Goal: Task Accomplishment & Management: Use online tool/utility

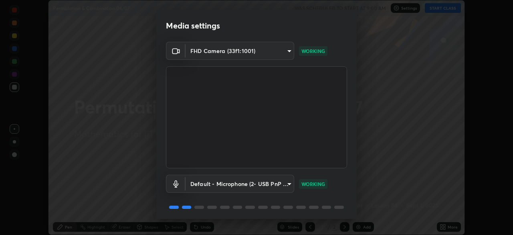
scroll to position [28, 0]
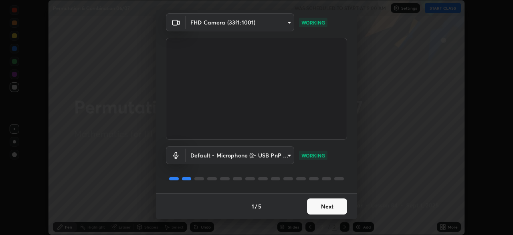
click at [326, 205] on button "Next" at bounding box center [327, 206] width 40 height 16
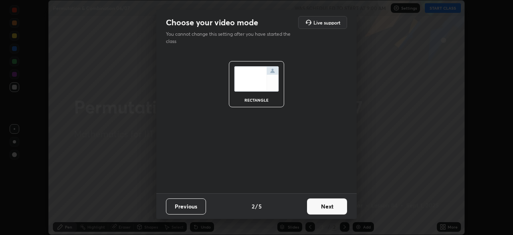
scroll to position [0, 0]
click at [330, 207] on button "Next" at bounding box center [327, 206] width 40 height 16
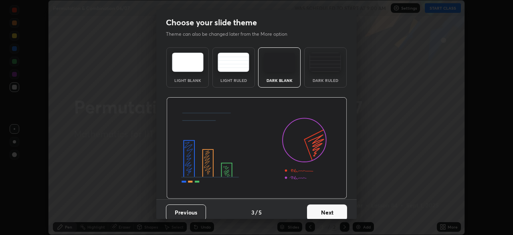
click at [332, 210] on button "Next" at bounding box center [327, 212] width 40 height 16
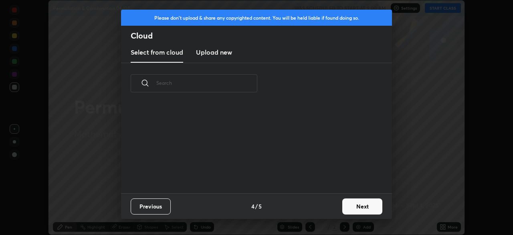
click at [347, 209] on button "Next" at bounding box center [363, 206] width 40 height 16
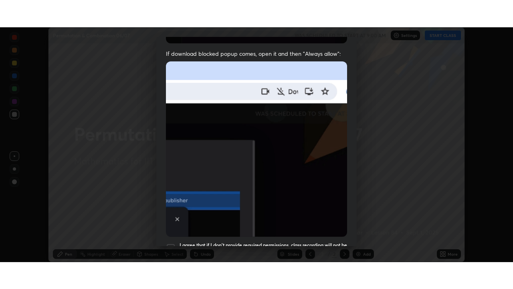
scroll to position [192, 0]
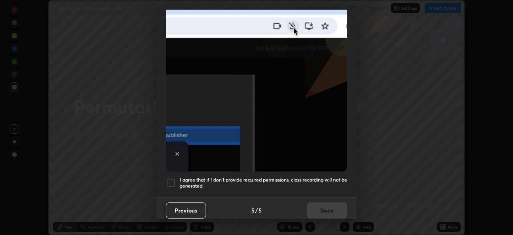
click at [172, 178] on div at bounding box center [171, 183] width 10 height 10
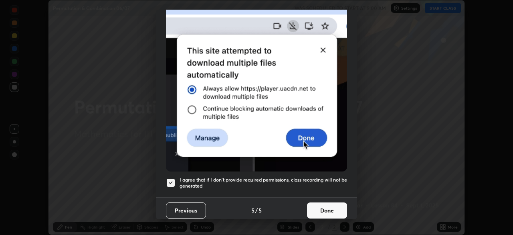
click at [322, 207] on button "Done" at bounding box center [327, 210] width 40 height 16
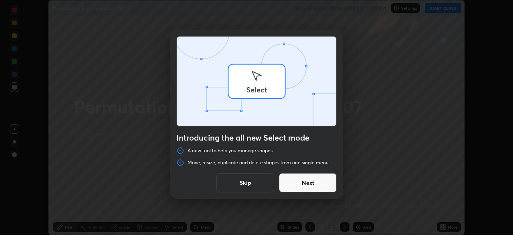
click at [443, 227] on div "Introducing the all new Select mode A new tool to help you manage shapes Move, …" at bounding box center [256, 117] width 513 height 235
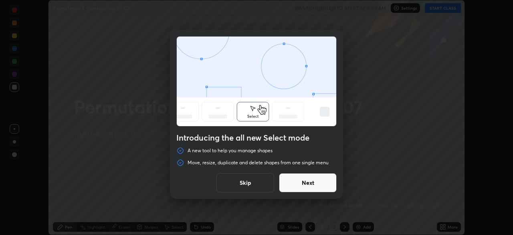
click at [263, 182] on button "Skip" at bounding box center [246, 182] width 58 height 19
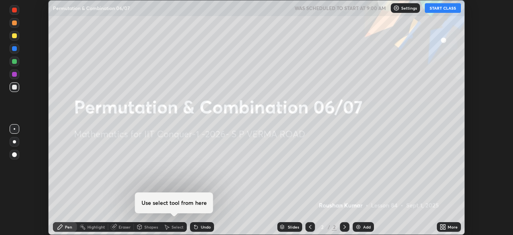
click at [442, 228] on icon at bounding box center [442, 228] width 2 height 2
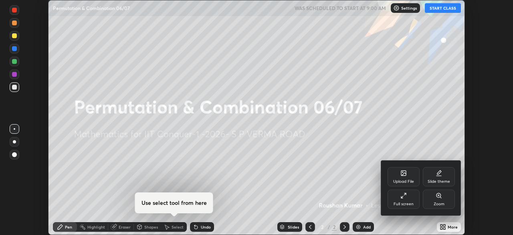
click at [410, 201] on div "Full screen" at bounding box center [404, 198] width 32 height 19
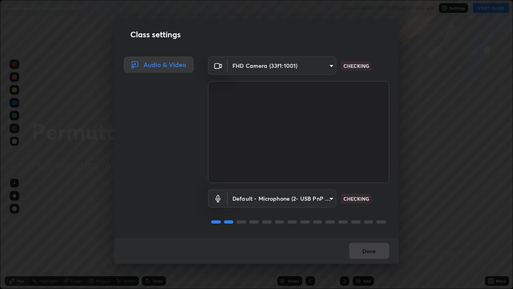
scroll to position [1, 0]
click at [367, 192] on div "Default - Microphone (2- USB PnP Sound Device) (08bb:2902) default CHECKING" at bounding box center [298, 198] width 181 height 18
click at [373, 234] on button "Done" at bounding box center [369, 251] width 40 height 16
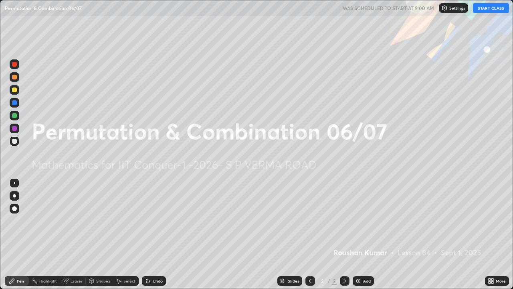
click at [481, 10] on button "START CLASS" at bounding box center [491, 8] width 36 height 10
click at [363, 234] on div "Add" at bounding box center [367, 281] width 8 height 4
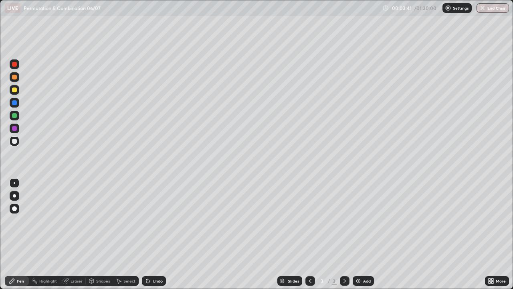
click at [160, 234] on div "Undo" at bounding box center [158, 281] width 10 height 4
click at [159, 234] on div "Undo" at bounding box center [158, 281] width 10 height 4
click at [154, 234] on div "Undo" at bounding box center [158, 281] width 10 height 4
click at [157, 234] on div "Undo" at bounding box center [158, 281] width 10 height 4
click at [15, 91] on div at bounding box center [14, 89] width 5 height 5
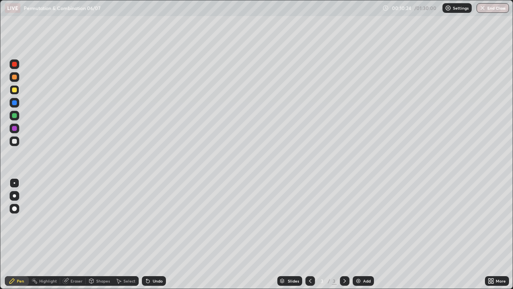
click at [14, 116] on div at bounding box center [14, 115] width 5 height 5
click at [14, 90] on div at bounding box center [14, 89] width 5 height 5
click at [361, 234] on div "Add" at bounding box center [363, 281] width 21 height 10
click at [16, 140] on div at bounding box center [14, 141] width 5 height 5
click at [15, 129] on div at bounding box center [14, 128] width 5 height 5
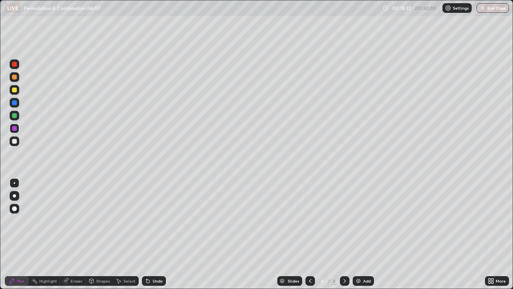
click at [14, 90] on div at bounding box center [14, 89] width 5 height 5
click at [363, 234] on div "Add" at bounding box center [363, 281] width 21 height 10
click at [157, 234] on div "Undo" at bounding box center [154, 281] width 24 height 10
click at [160, 234] on div "Undo" at bounding box center [154, 281] width 24 height 10
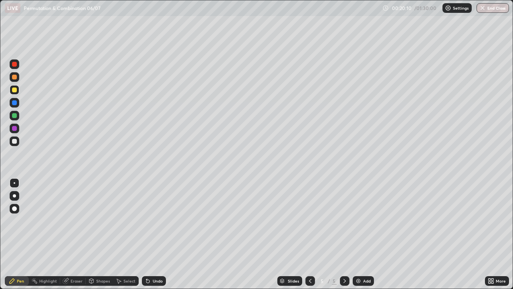
click at [162, 234] on div "Undo" at bounding box center [158, 281] width 10 height 4
click at [162, 234] on div "Undo" at bounding box center [154, 281] width 24 height 10
click at [14, 116] on div at bounding box center [14, 115] width 5 height 5
click at [159, 234] on div "Undo" at bounding box center [158, 281] width 10 height 4
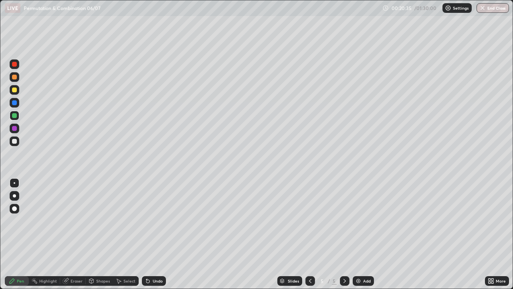
click at [162, 234] on div "Undo" at bounding box center [154, 281] width 24 height 10
click at [75, 234] on div "Eraser" at bounding box center [77, 281] width 12 height 4
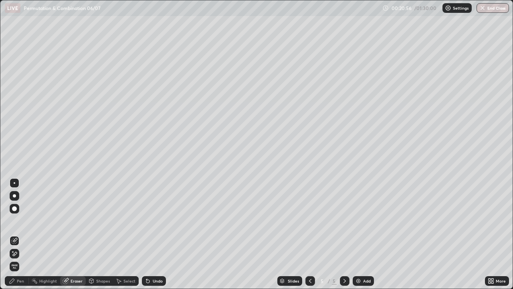
click at [20, 234] on div "Pen" at bounding box center [20, 281] width 7 height 4
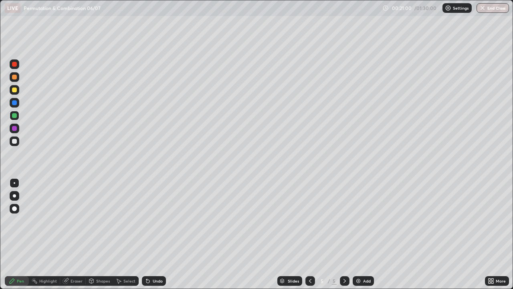
click at [15, 90] on div at bounding box center [14, 89] width 5 height 5
click at [16, 143] on div at bounding box center [14, 141] width 5 height 5
click at [14, 130] on div at bounding box center [14, 128] width 5 height 5
click at [14, 116] on div at bounding box center [14, 115] width 5 height 5
click at [14, 103] on div at bounding box center [14, 102] width 5 height 5
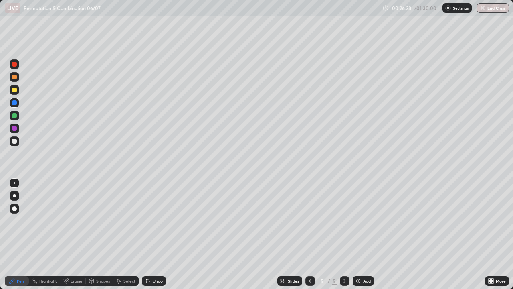
click at [365, 234] on div "Add" at bounding box center [367, 281] width 8 height 4
click at [312, 234] on icon at bounding box center [310, 281] width 6 height 6
click at [344, 234] on icon at bounding box center [345, 281] width 6 height 6
click at [310, 234] on icon at bounding box center [310, 281] width 6 height 6
click at [345, 234] on icon at bounding box center [345, 281] width 6 height 6
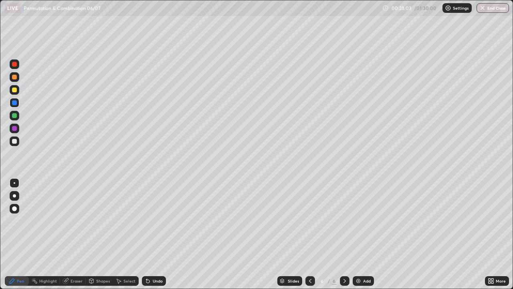
click at [18, 114] on div at bounding box center [15, 116] width 10 height 10
click at [14, 91] on div at bounding box center [14, 89] width 5 height 5
click at [308, 234] on icon at bounding box center [310, 281] width 6 height 6
click at [15, 64] on div at bounding box center [14, 64] width 5 height 5
click at [344, 234] on icon at bounding box center [345, 281] width 6 height 6
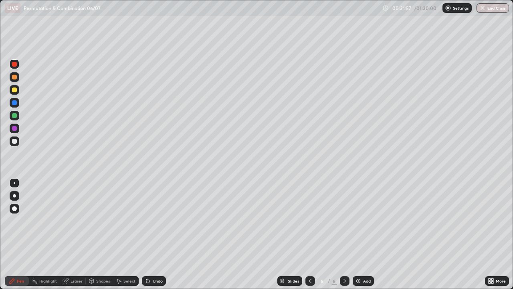
click at [15, 116] on div at bounding box center [14, 115] width 5 height 5
click at [15, 67] on div at bounding box center [15, 64] width 10 height 10
click at [14, 89] on div at bounding box center [14, 89] width 5 height 5
click at [366, 234] on div "Add" at bounding box center [367, 281] width 8 height 4
click at [309, 234] on icon at bounding box center [310, 281] width 6 height 6
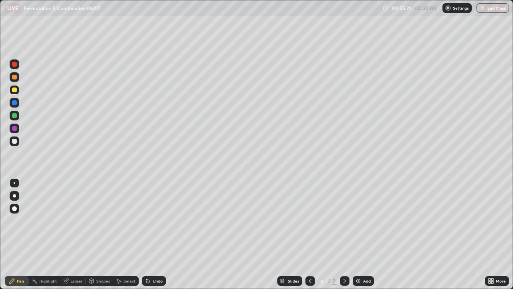
click at [310, 234] on icon at bounding box center [310, 281] width 6 height 6
click at [309, 234] on icon at bounding box center [310, 281] width 6 height 6
click at [310, 234] on icon at bounding box center [310, 281] width 6 height 6
click at [344, 234] on icon at bounding box center [345, 281] width 2 height 4
click at [344, 234] on div at bounding box center [345, 281] width 10 height 10
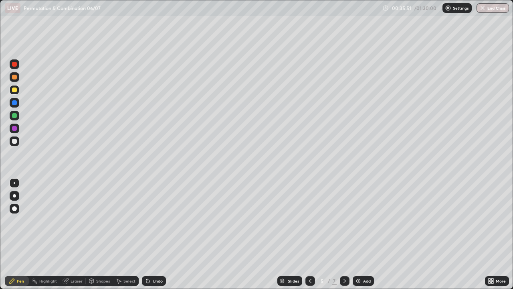
click at [343, 234] on icon at bounding box center [345, 281] width 6 height 6
click at [344, 234] on icon at bounding box center [345, 281] width 6 height 6
click at [309, 234] on icon at bounding box center [310, 281] width 2 height 4
click at [344, 234] on icon at bounding box center [345, 281] width 6 height 6
click at [18, 116] on div at bounding box center [15, 116] width 10 height 10
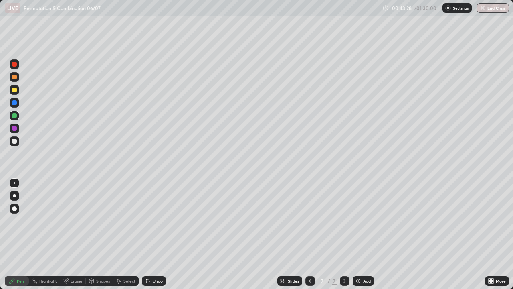
click at [76, 234] on div "Eraser" at bounding box center [77, 281] width 12 height 4
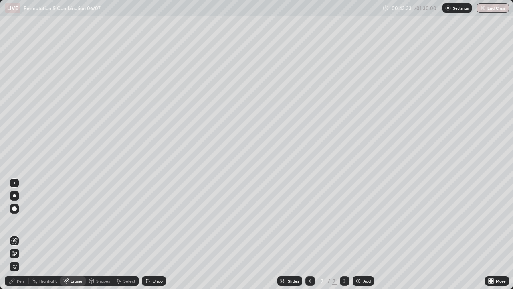
click at [19, 234] on div "Pen" at bounding box center [20, 281] width 7 height 4
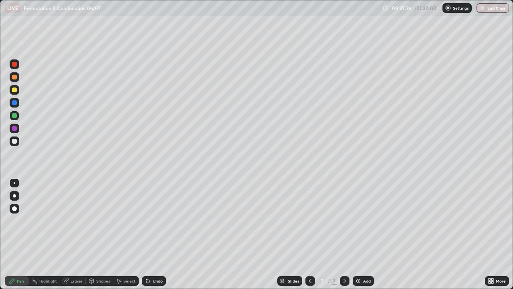
click at [12, 93] on div at bounding box center [15, 90] width 10 height 10
click at [345, 234] on icon at bounding box center [345, 281] width 6 height 6
click at [361, 234] on div "Add" at bounding box center [363, 281] width 21 height 10
click at [154, 234] on div "Undo" at bounding box center [158, 281] width 10 height 4
click at [16, 116] on div at bounding box center [14, 115] width 5 height 5
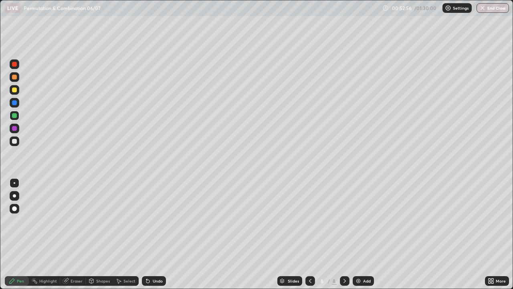
click at [16, 129] on div at bounding box center [14, 128] width 5 height 5
click at [158, 234] on div "Undo" at bounding box center [154, 281] width 24 height 10
click at [14, 141] on div at bounding box center [14, 141] width 5 height 5
click at [16, 116] on div at bounding box center [14, 115] width 5 height 5
click at [12, 140] on div at bounding box center [14, 141] width 5 height 5
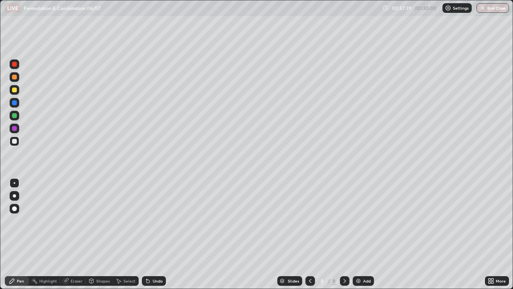
click at [15, 103] on div at bounding box center [14, 102] width 5 height 5
click at [16, 141] on div at bounding box center [14, 141] width 5 height 5
click at [161, 234] on div "Undo" at bounding box center [152, 281] width 27 height 16
click at [14, 91] on div at bounding box center [14, 89] width 5 height 5
click at [366, 234] on div "Add" at bounding box center [367, 281] width 8 height 4
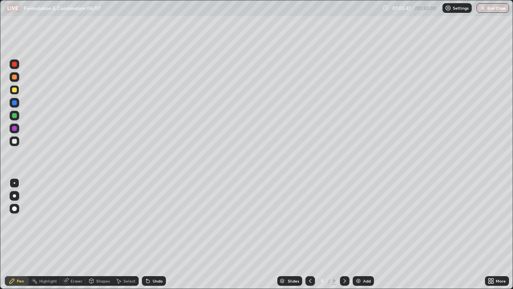
click at [72, 234] on div "Eraser" at bounding box center [77, 281] width 12 height 4
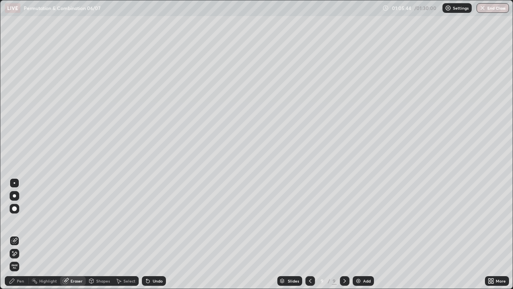
click at [21, 234] on div "Pen" at bounding box center [20, 281] width 7 height 4
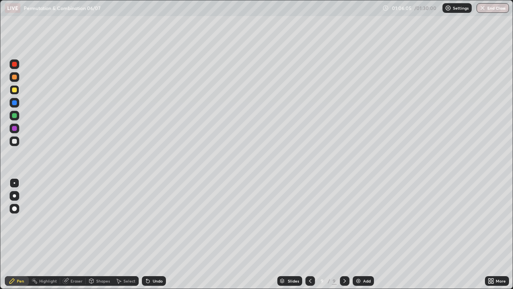
click at [15, 116] on div at bounding box center [14, 115] width 5 height 5
click at [15, 140] on div at bounding box center [14, 141] width 5 height 5
click at [14, 91] on div at bounding box center [14, 89] width 5 height 5
click at [77, 234] on div "Eraser" at bounding box center [77, 281] width 12 height 4
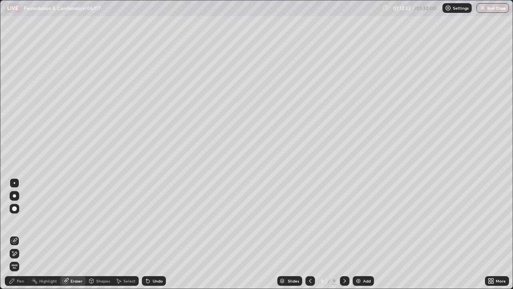
click at [26, 234] on div "Pen" at bounding box center [17, 281] width 24 height 10
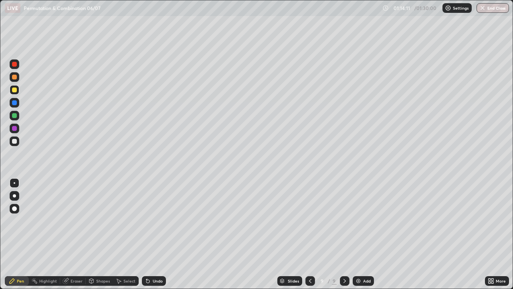
click at [367, 234] on div "Add" at bounding box center [367, 281] width 8 height 4
click at [14, 117] on div at bounding box center [14, 115] width 5 height 5
click at [156, 234] on div "Undo" at bounding box center [158, 281] width 10 height 4
click at [157, 234] on div "Undo" at bounding box center [158, 281] width 10 height 4
click at [158, 234] on div "Undo" at bounding box center [158, 281] width 10 height 4
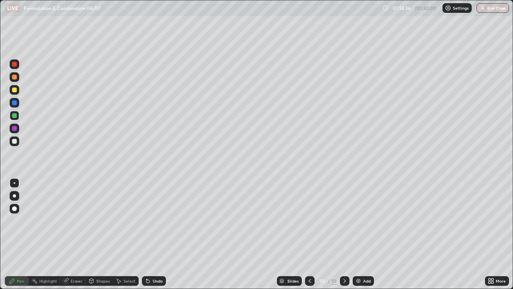
click at [158, 234] on div "Undo" at bounding box center [158, 281] width 10 height 4
click at [159, 234] on div "Undo" at bounding box center [158, 281] width 10 height 4
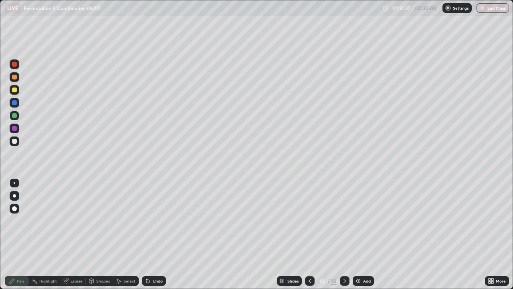
click at [159, 234] on div "Undo" at bounding box center [154, 281] width 24 height 10
click at [160, 234] on div "Undo" at bounding box center [154, 281] width 24 height 10
click at [158, 234] on div "Undo" at bounding box center [154, 281] width 24 height 10
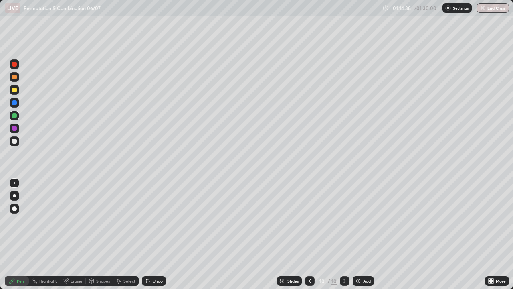
click at [158, 234] on div "Undo" at bounding box center [154, 281] width 24 height 10
click at [158, 234] on div "Undo" at bounding box center [158, 281] width 10 height 4
click at [158, 234] on div "Undo" at bounding box center [154, 281] width 24 height 10
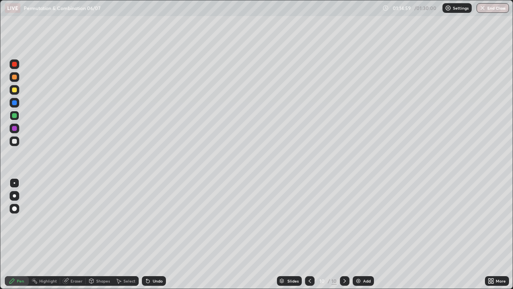
click at [16, 139] on div at bounding box center [14, 141] width 5 height 5
click at [14, 128] on div at bounding box center [14, 128] width 5 height 5
click at [156, 234] on div "Undo" at bounding box center [158, 281] width 10 height 4
click at [157, 234] on div "Undo" at bounding box center [158, 281] width 10 height 4
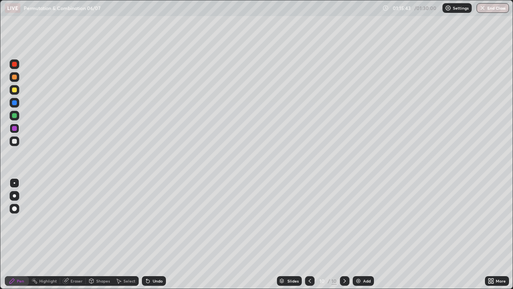
click at [156, 234] on div "Undo" at bounding box center [158, 281] width 10 height 4
click at [154, 234] on div "Undo" at bounding box center [158, 281] width 10 height 4
click at [155, 234] on div "Undo" at bounding box center [158, 281] width 10 height 4
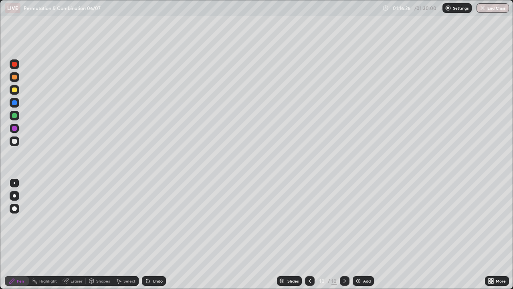
click at [155, 234] on div "Undo" at bounding box center [158, 281] width 10 height 4
click at [156, 234] on div "Undo" at bounding box center [158, 281] width 10 height 4
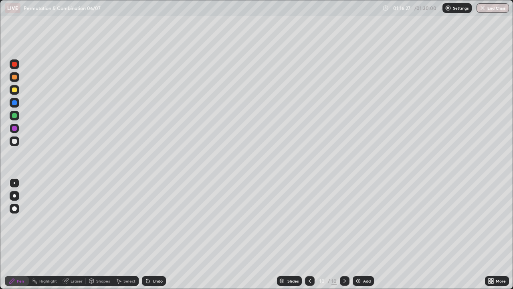
click at [156, 234] on div "Undo" at bounding box center [158, 281] width 10 height 4
click at [15, 90] on div at bounding box center [14, 89] width 5 height 5
click at [16, 117] on div at bounding box center [14, 115] width 5 height 5
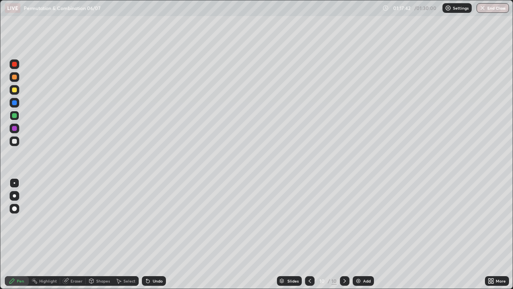
click at [14, 142] on div at bounding box center [14, 141] width 5 height 5
click at [16, 91] on div at bounding box center [14, 89] width 5 height 5
click at [14, 68] on div at bounding box center [15, 64] width 10 height 10
click at [16, 89] on div at bounding box center [14, 89] width 5 height 5
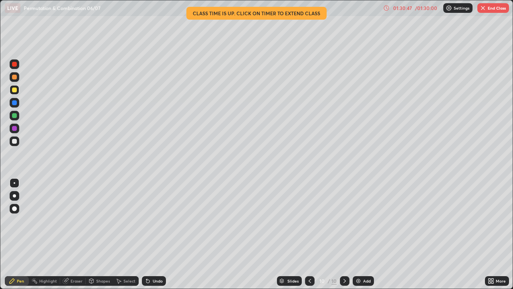
click at [499, 6] on button "End Class" at bounding box center [494, 8] width 32 height 10
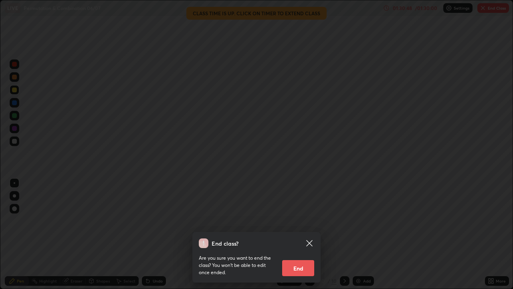
click at [304, 234] on button "End" at bounding box center [298, 268] width 32 height 16
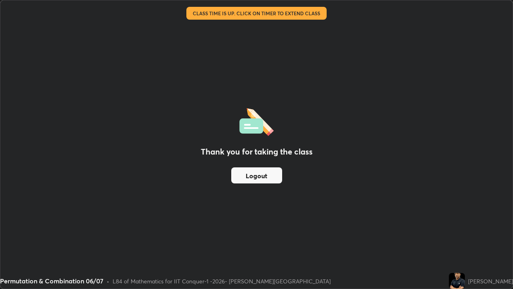
click at [258, 172] on button "Logout" at bounding box center [256, 175] width 51 height 16
